Goal: Information Seeking & Learning: Learn about a topic

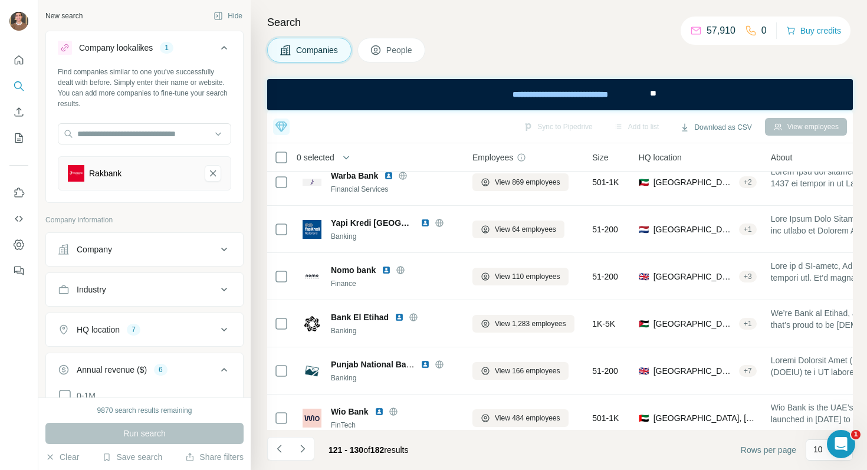
scroll to position [213, 0]
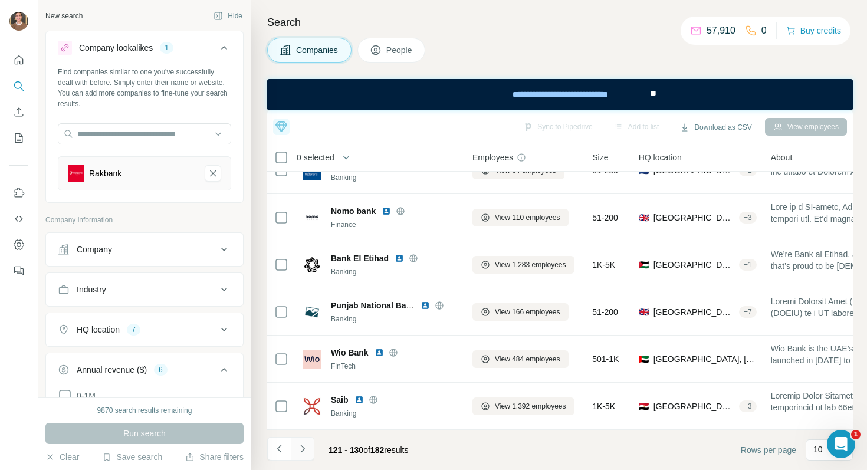
click at [305, 443] on icon "Navigate to next page" at bounding box center [303, 449] width 12 height 12
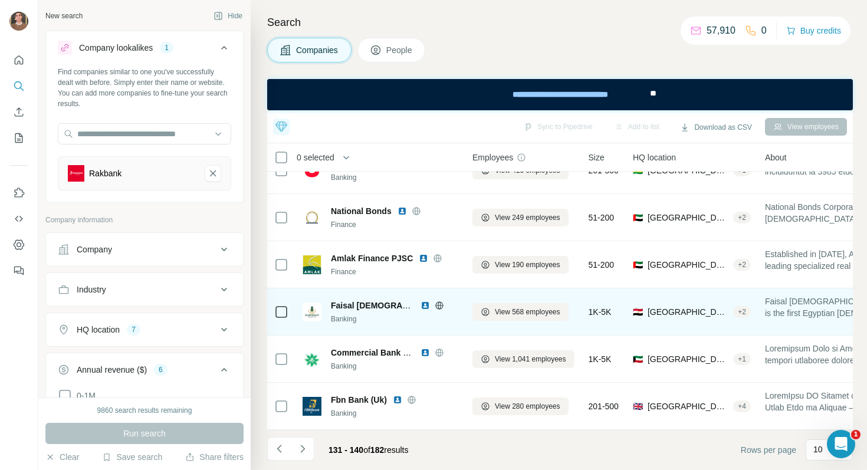
scroll to position [0, 0]
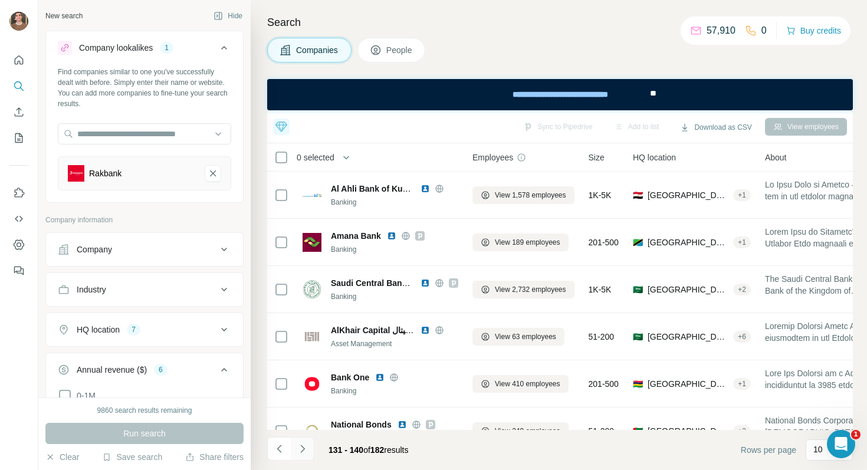
click at [301, 444] on icon "Navigate to next page" at bounding box center [303, 449] width 12 height 12
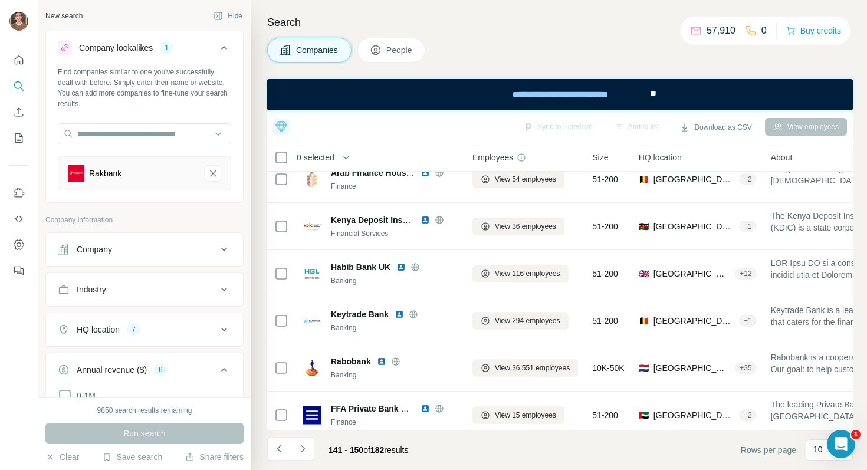
scroll to position [213, 0]
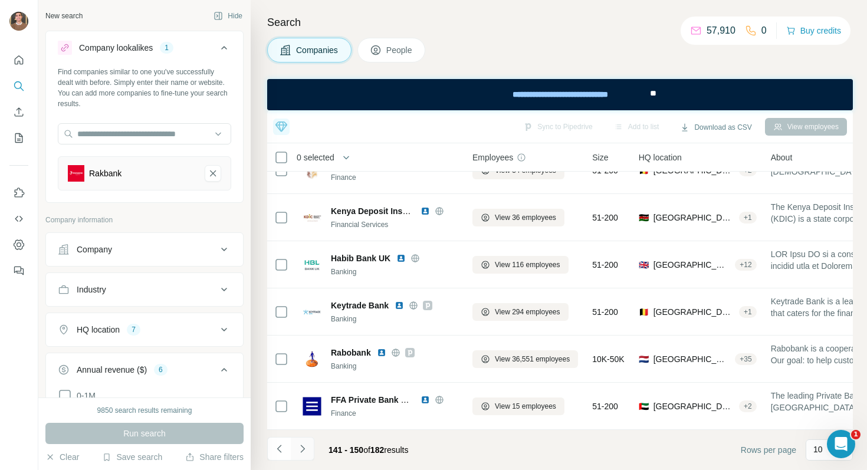
click at [305, 443] on icon "Navigate to next page" at bounding box center [303, 449] width 12 height 12
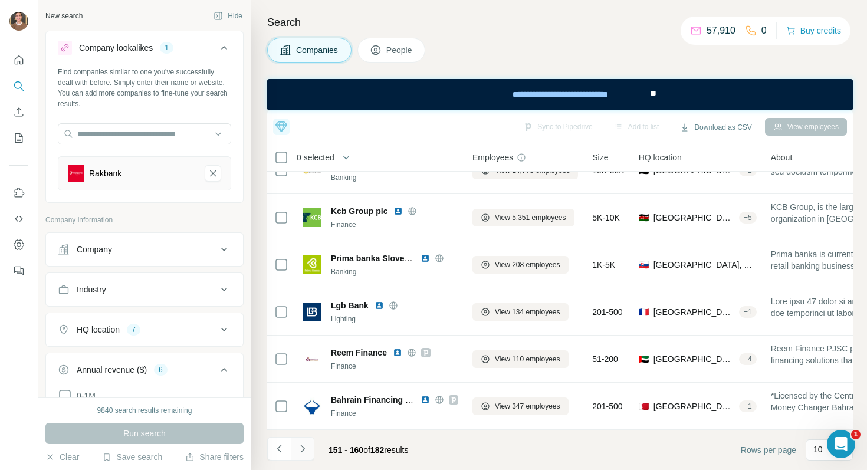
click at [303, 450] on icon "Navigate to next page" at bounding box center [303, 449] width 12 height 12
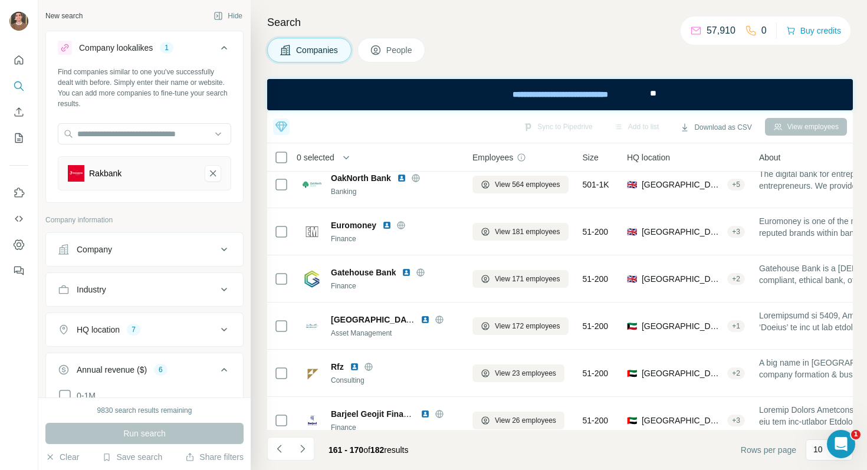
scroll to position [0, 0]
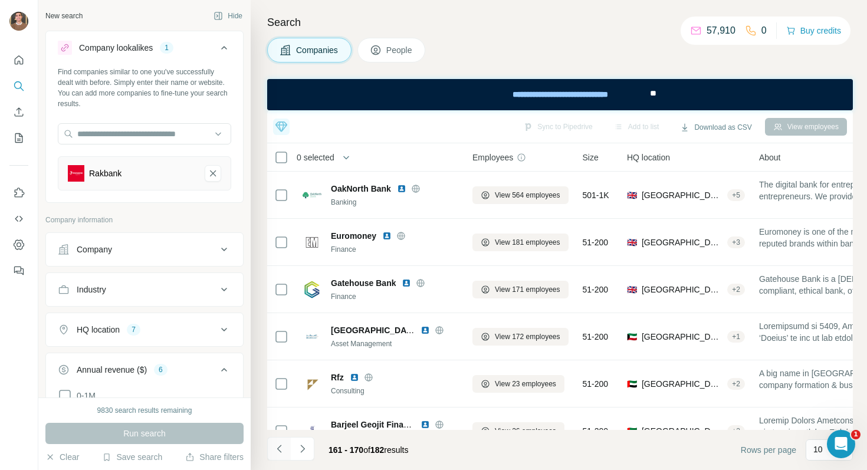
click at [281, 446] on icon "Navigate to previous page" at bounding box center [280, 449] width 12 height 12
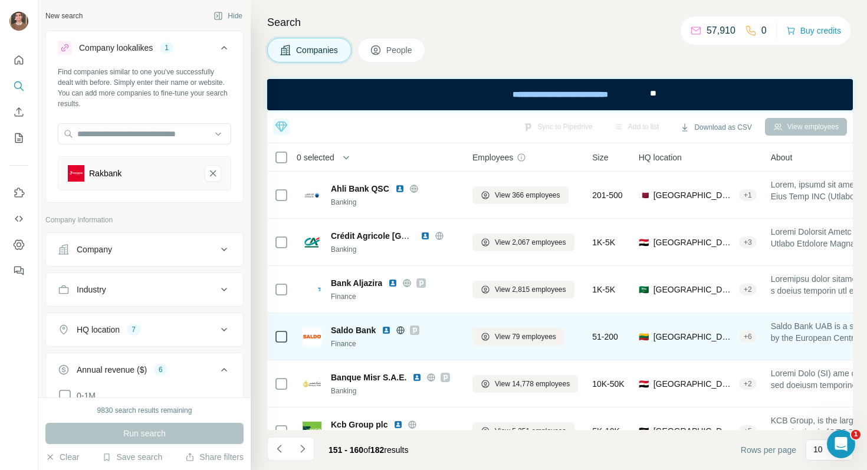
scroll to position [213, 0]
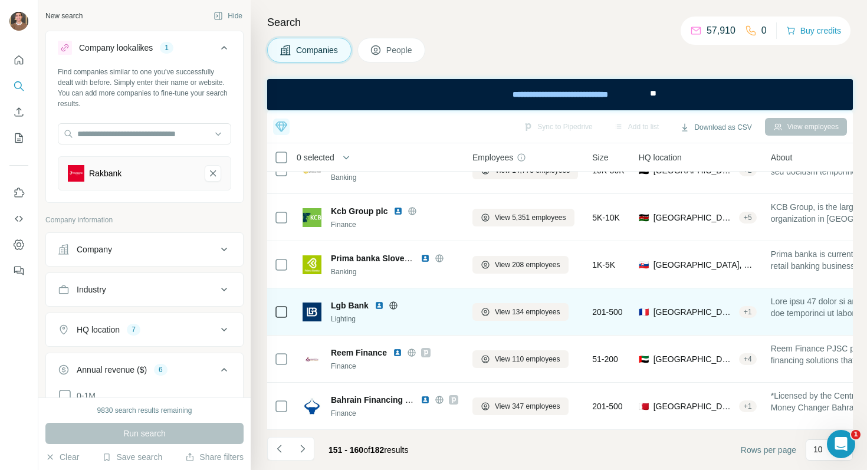
click at [378, 307] on img at bounding box center [378, 305] width 9 height 9
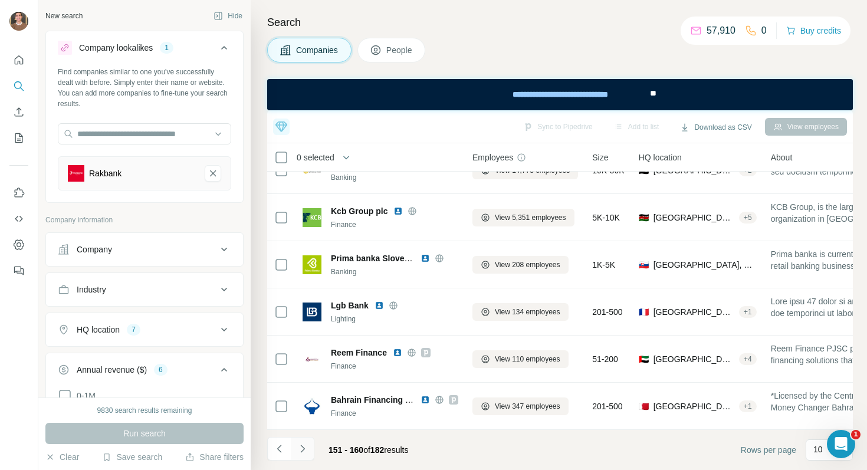
click at [298, 452] on icon "Navigate to next page" at bounding box center [303, 449] width 12 height 12
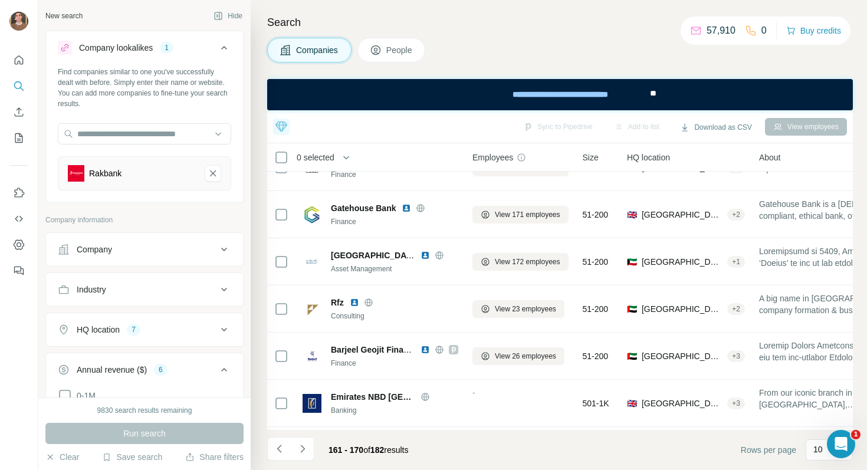
scroll to position [0, 0]
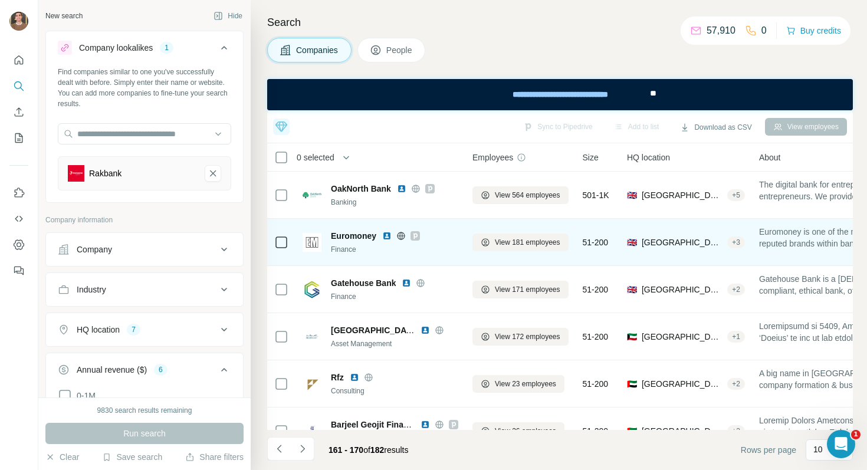
click at [387, 236] on img at bounding box center [386, 235] width 9 height 9
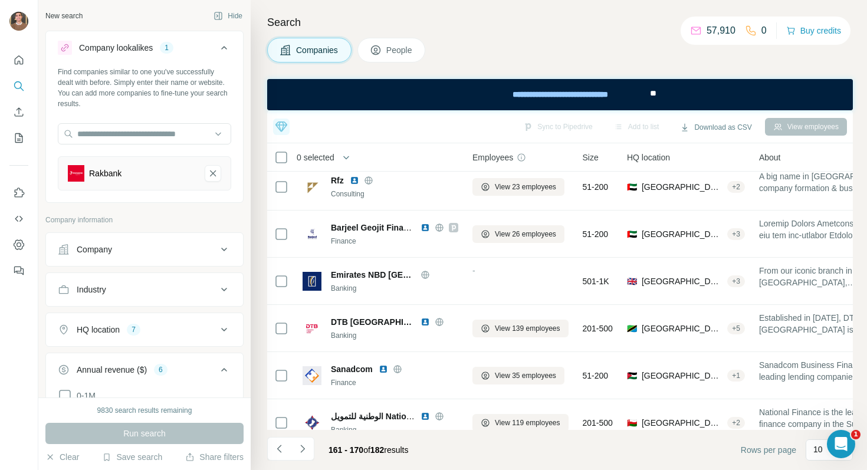
scroll to position [213, 0]
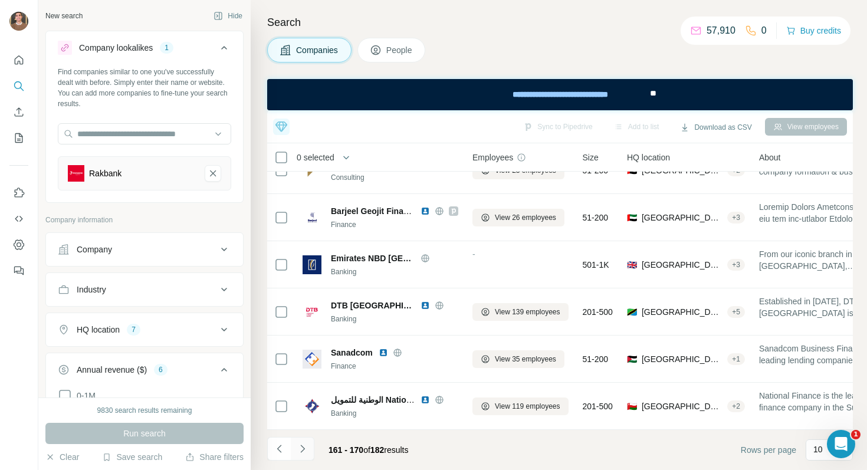
click at [304, 446] on icon "Navigate to next page" at bounding box center [303, 449] width 12 height 12
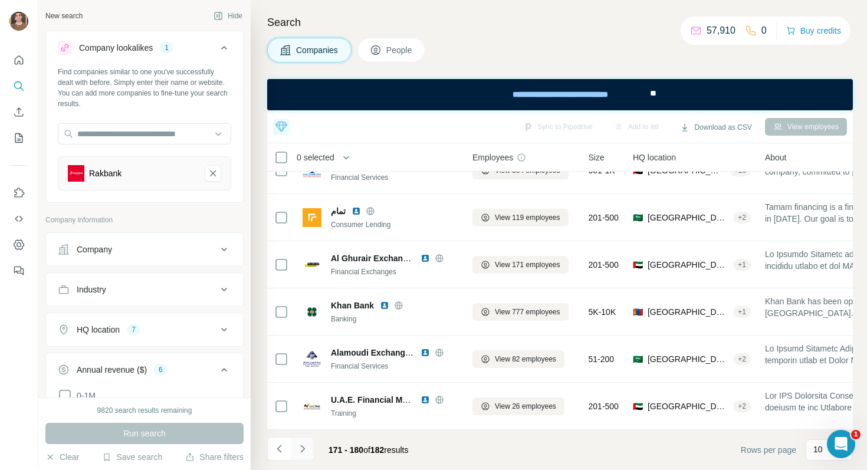
click at [302, 450] on icon "Navigate to next page" at bounding box center [303, 449] width 12 height 12
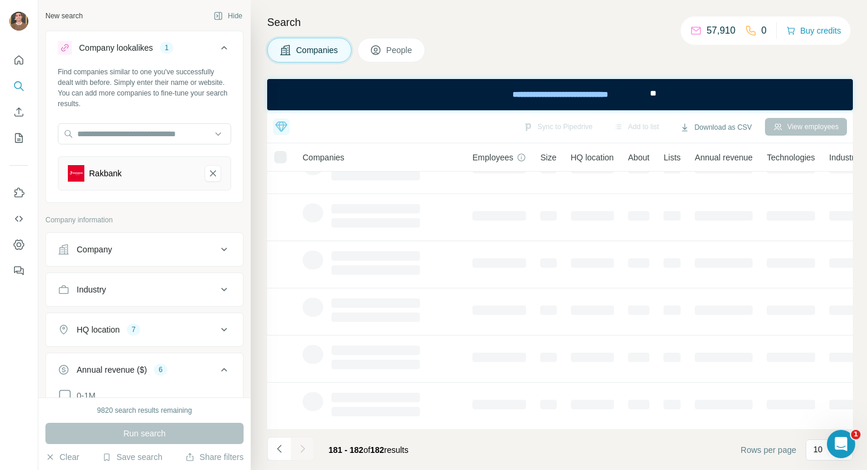
scroll to position [0, 0]
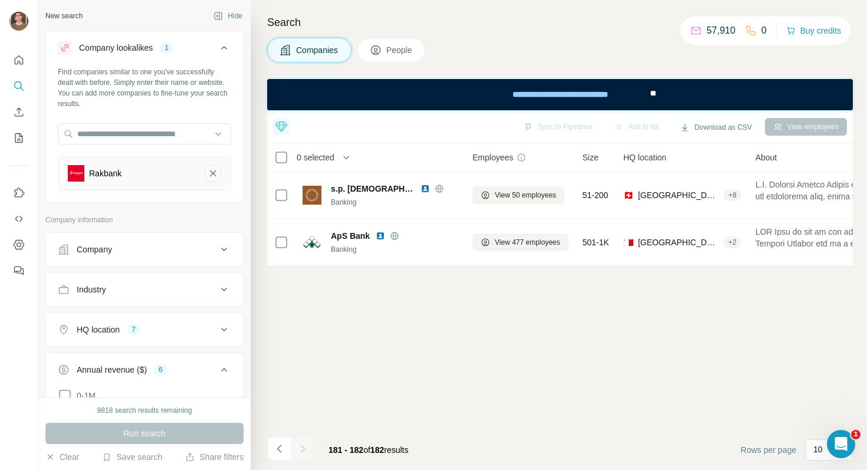
click at [213, 173] on icon "Rakbank-remove-button" at bounding box center [213, 173] width 6 height 6
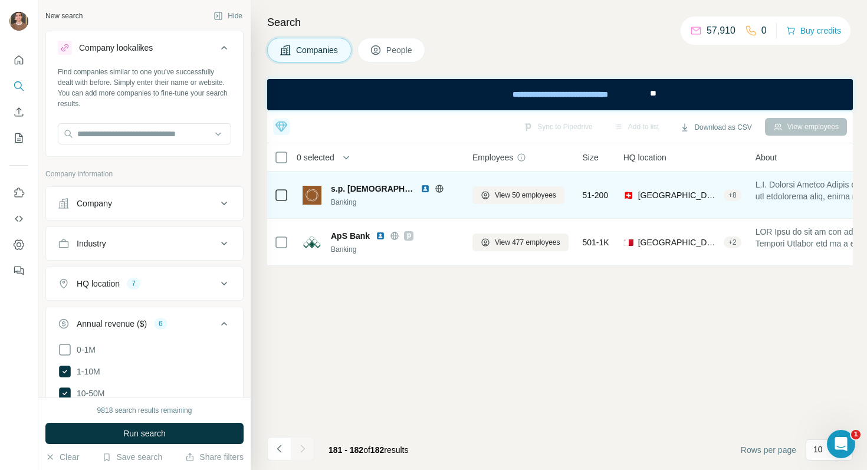
click at [421, 189] on img at bounding box center [424, 188] width 9 height 9
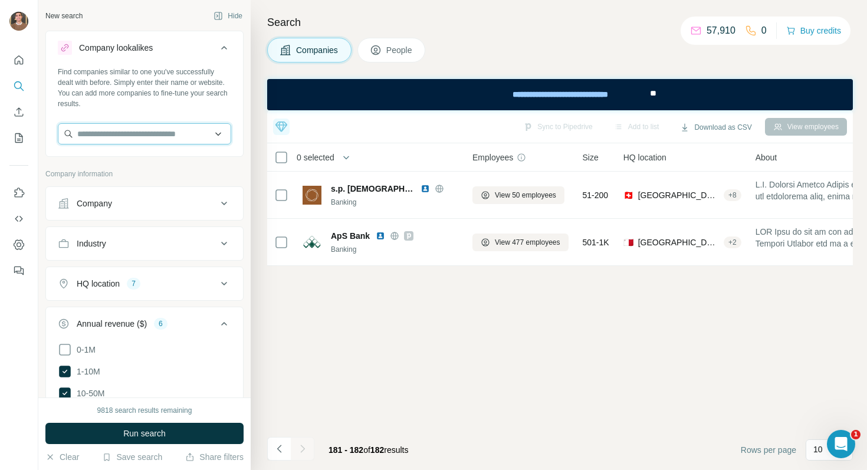
click at [203, 139] on input "text" at bounding box center [144, 133] width 173 height 21
paste input "**********"
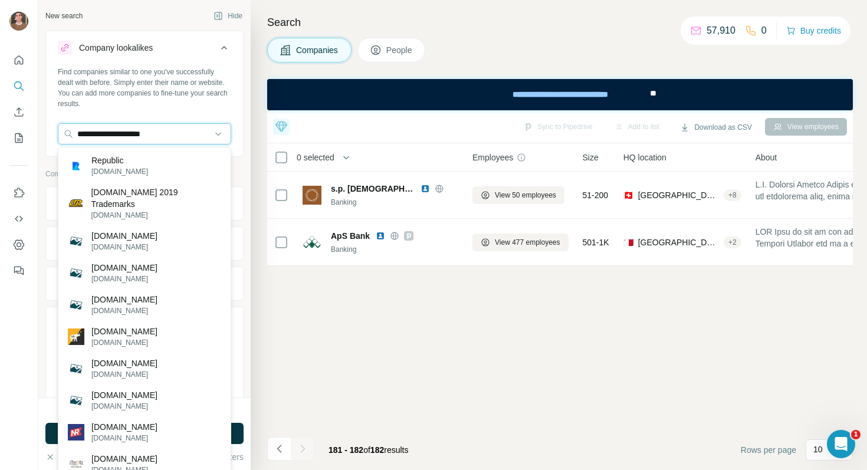
type input "**********"
click at [155, 168] on div "Republic [DOMAIN_NAME]" at bounding box center [144, 166] width 167 height 32
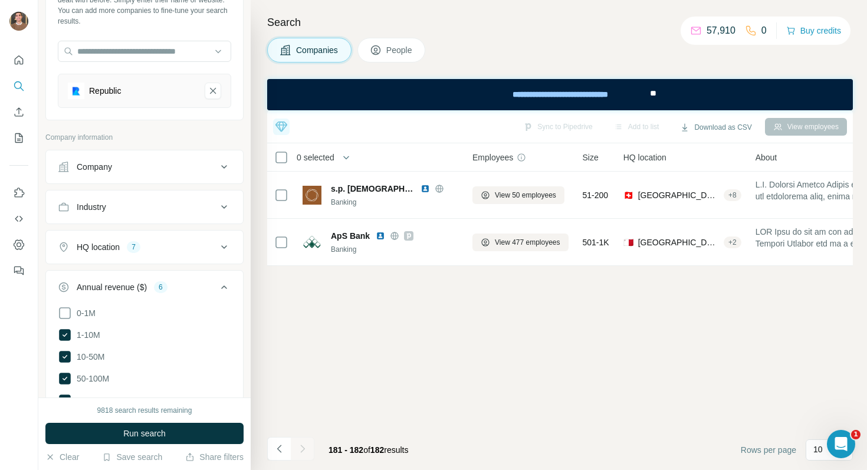
scroll to position [101, 0]
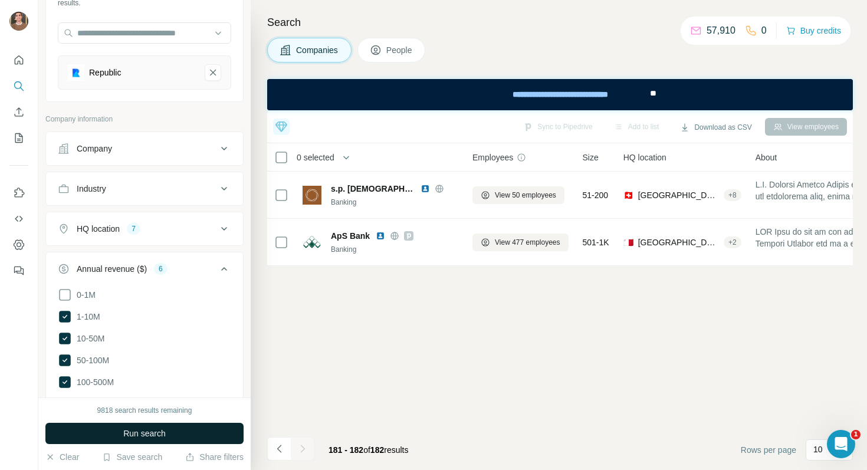
click at [152, 429] on span "Run search" at bounding box center [144, 433] width 42 height 12
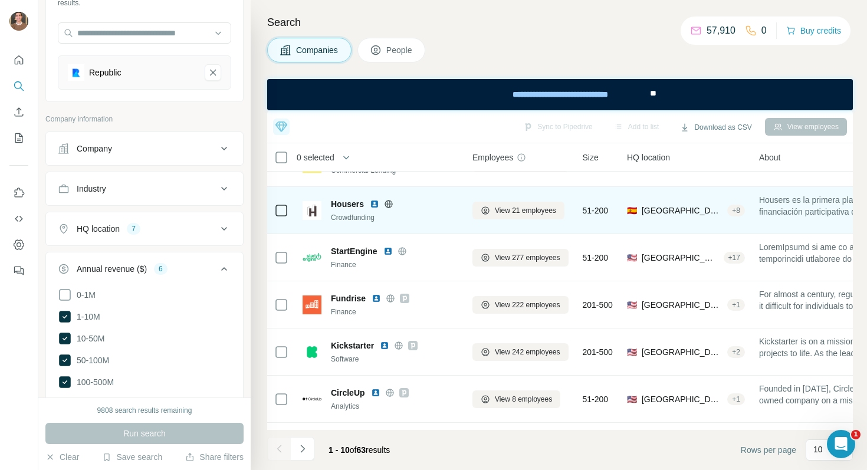
scroll to position [86, 0]
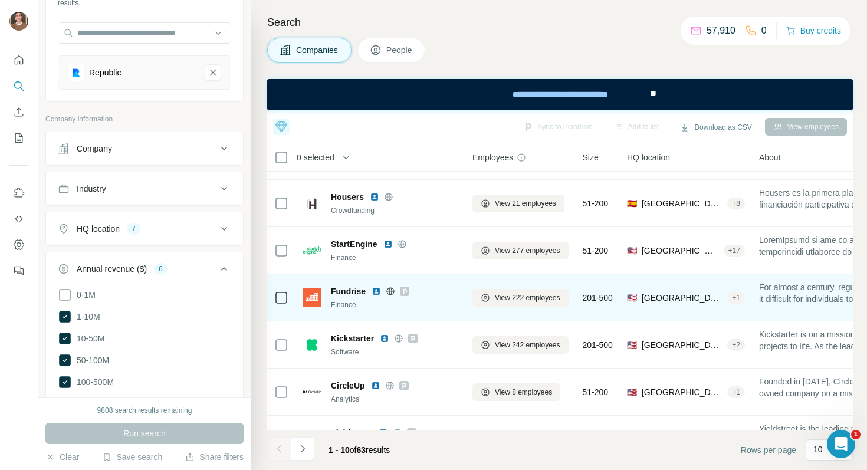
click at [376, 291] on img at bounding box center [375, 291] width 9 height 9
